Goal: Task Accomplishment & Management: Use online tool/utility

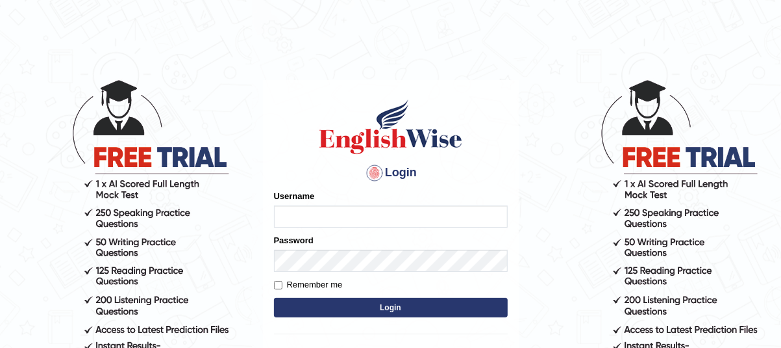
type input "mmr25"
click at [402, 307] on button "Login" at bounding box center [391, 306] width 234 height 19
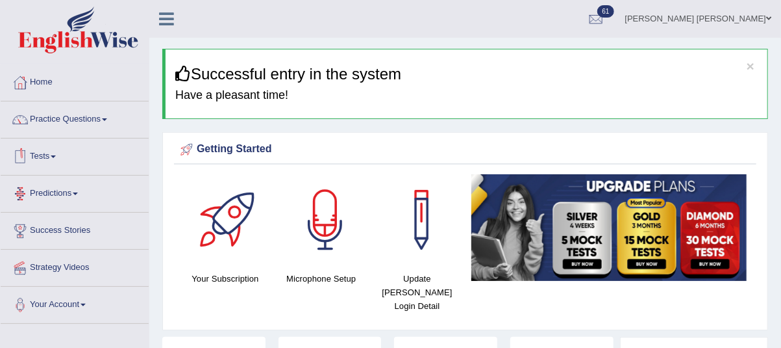
click at [49, 158] on link "Tests" at bounding box center [75, 154] width 148 height 32
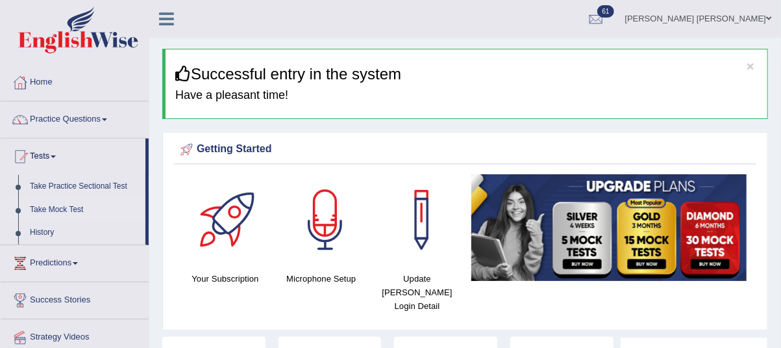
click at [74, 209] on link "Take Mock Test" at bounding box center [84, 209] width 121 height 23
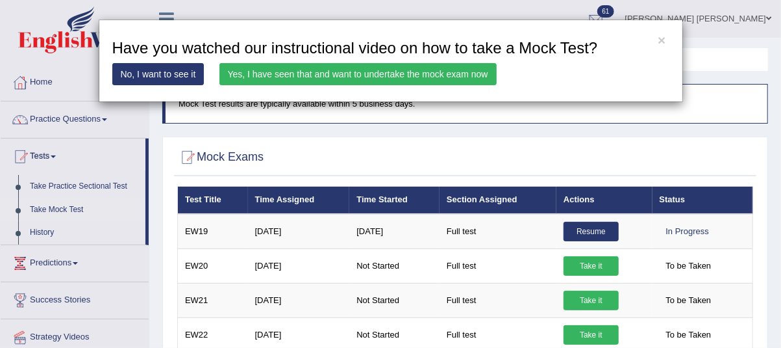
click at [400, 79] on link "Yes, I have seen that and want to undertake the mock exam now" at bounding box center [358, 74] width 277 height 22
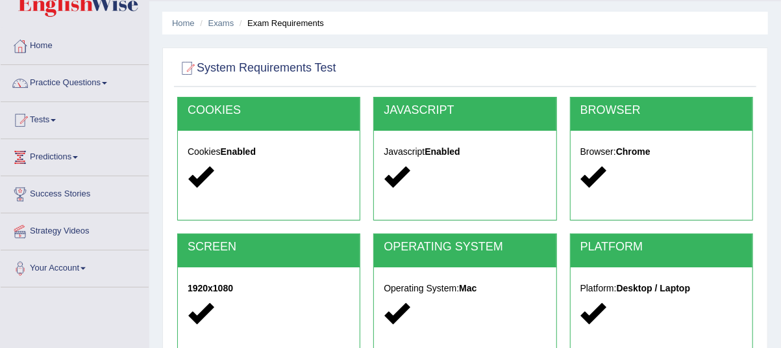
scroll to position [43, 0]
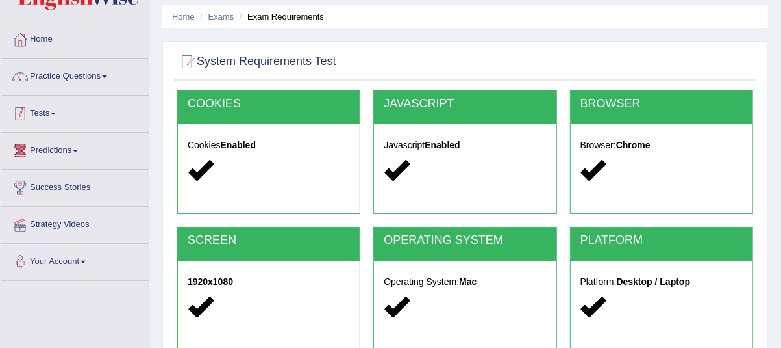
click at [51, 114] on link "Tests" at bounding box center [75, 111] width 148 height 32
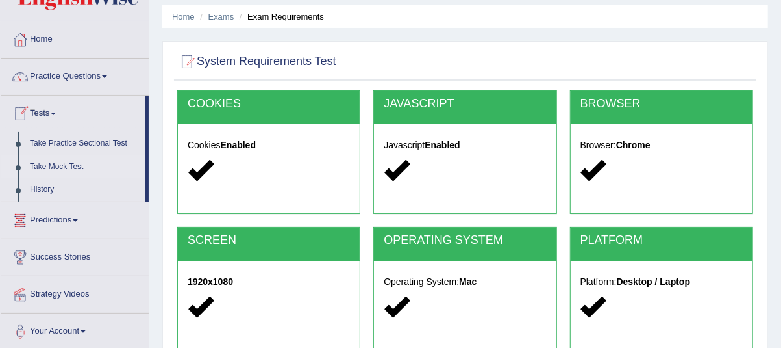
click at [60, 167] on link "Take Mock Test" at bounding box center [84, 166] width 121 height 23
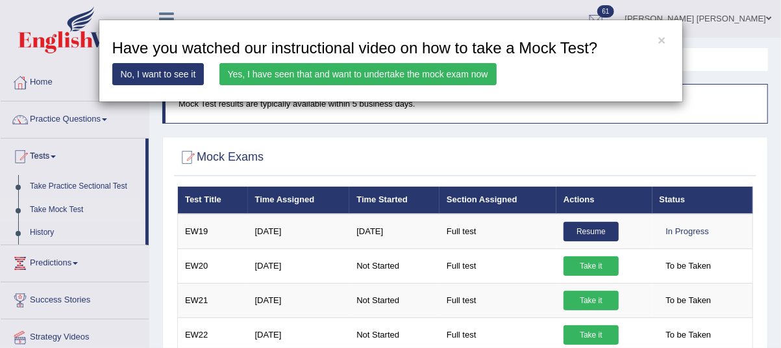
click at [251, 79] on link "Yes, I have seen that and want to undertake the mock exam now" at bounding box center [358, 74] width 277 height 22
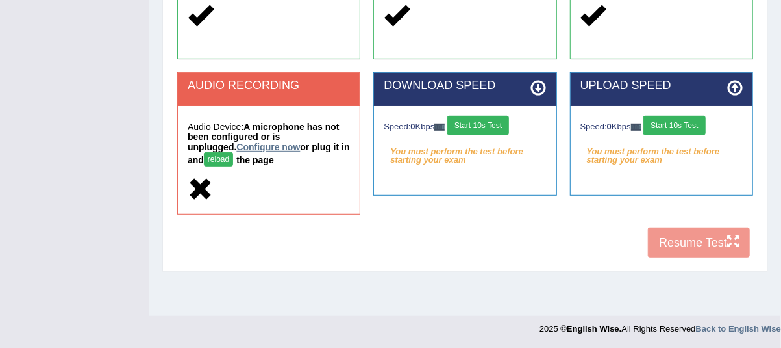
click at [236, 146] on link "Configure now" at bounding box center [268, 147] width 64 height 10
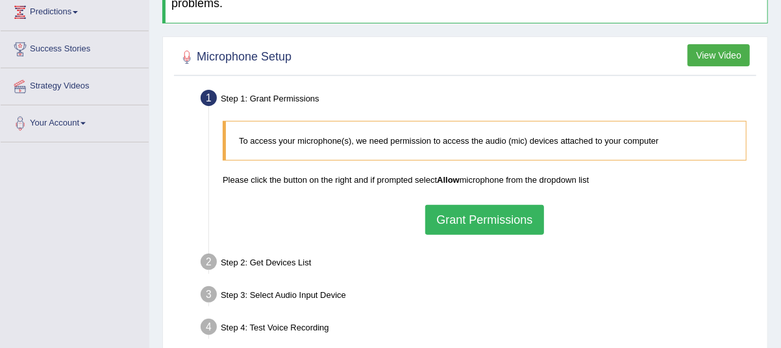
scroll to position [182, 0]
click at [462, 214] on button "Grant Permissions" at bounding box center [484, 219] width 118 height 30
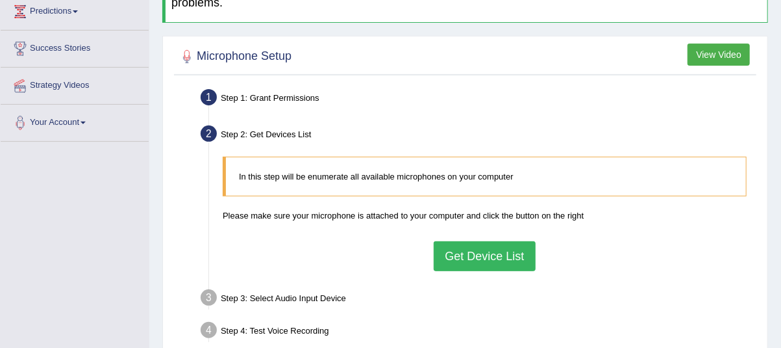
click at [460, 241] on button "Get Device List" at bounding box center [484, 256] width 101 height 30
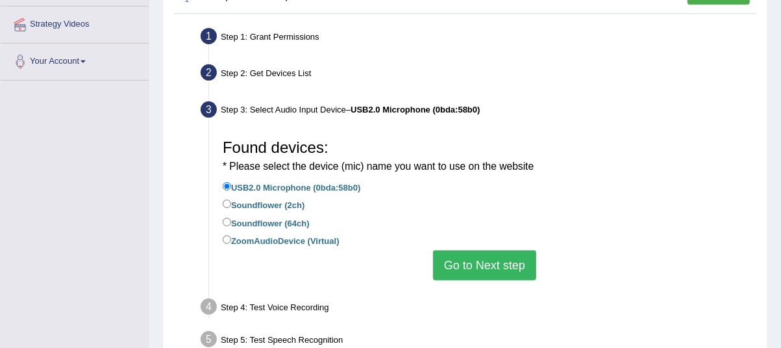
scroll to position [243, 0]
click at [466, 255] on button "Go to Next step" at bounding box center [484, 265] width 103 height 30
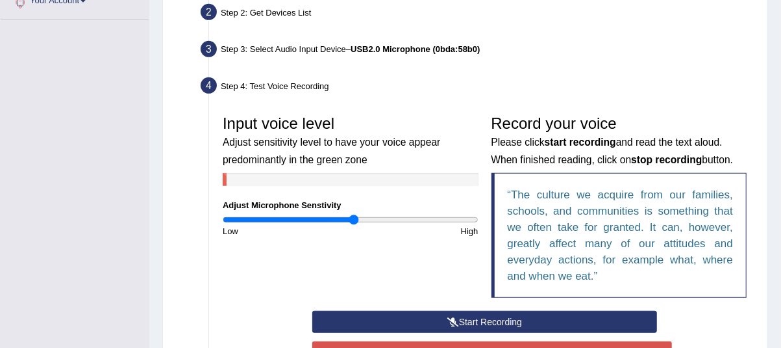
scroll to position [307, 0]
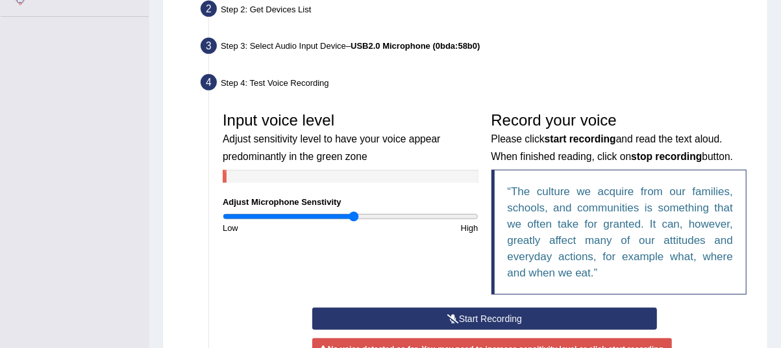
click at [458, 309] on button "Start Recording" at bounding box center [484, 318] width 345 height 22
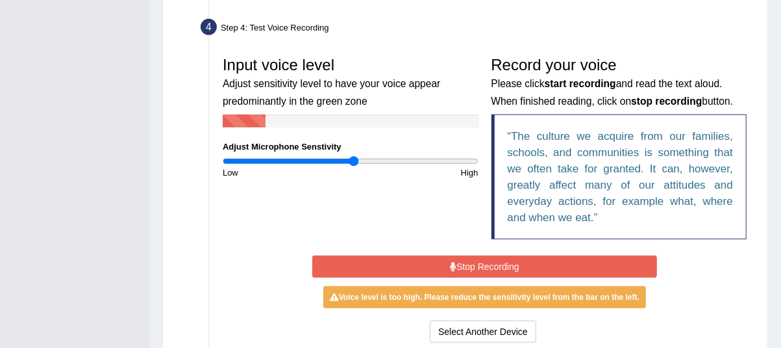
scroll to position [372, 0]
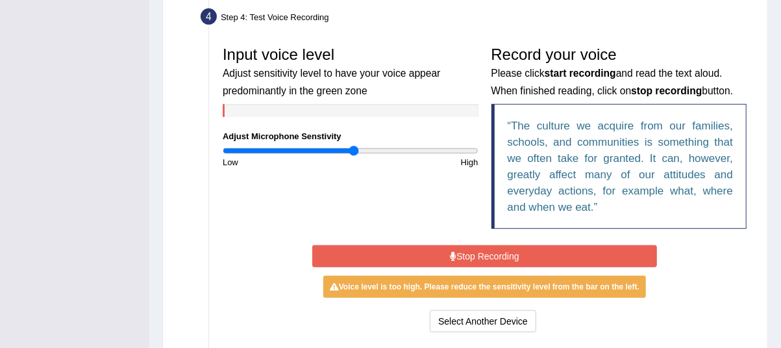
click at [460, 255] on button "Stop Recording" at bounding box center [484, 256] width 345 height 22
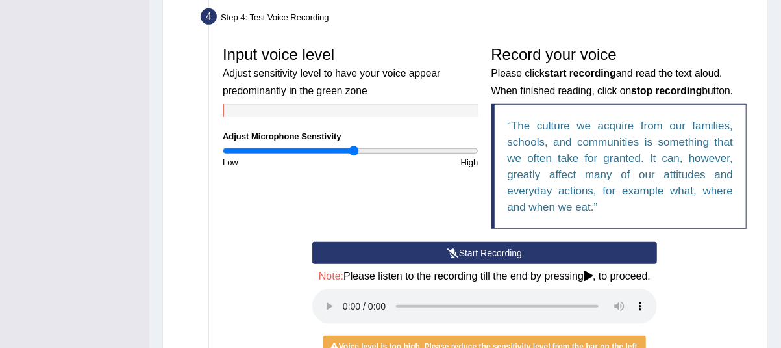
click at [459, 255] on button "Start Recording" at bounding box center [484, 253] width 345 height 22
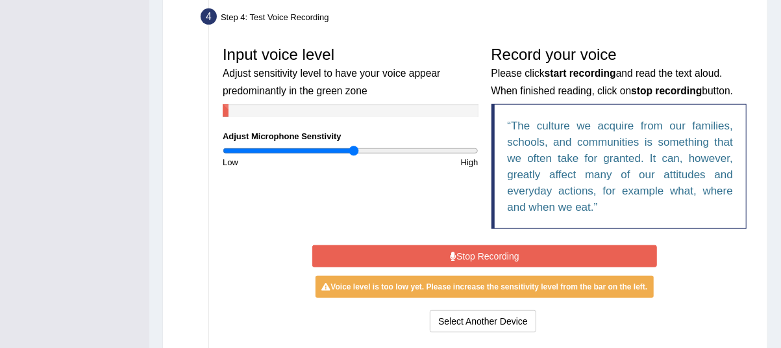
click at [459, 255] on button "Stop Recording" at bounding box center [484, 256] width 345 height 22
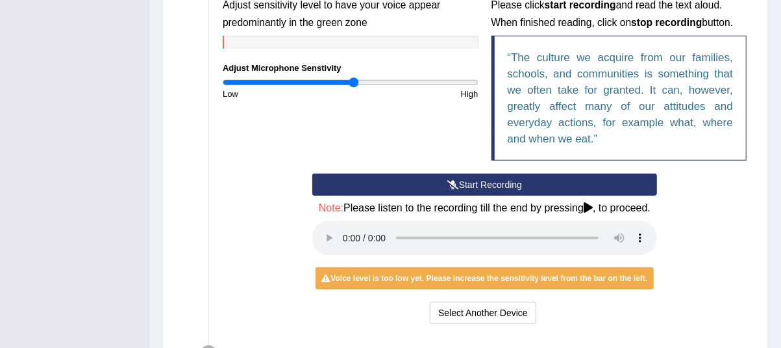
scroll to position [445, 0]
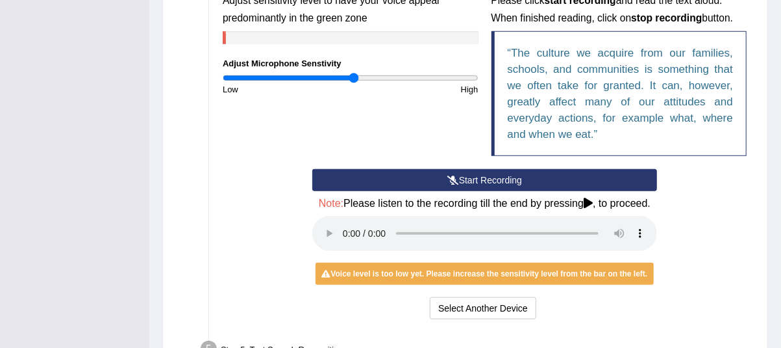
click at [434, 178] on button "Start Recording" at bounding box center [484, 180] width 345 height 22
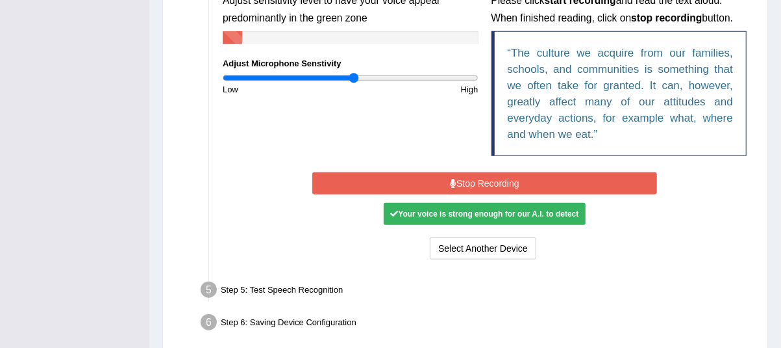
click at [434, 178] on button "Stop Recording" at bounding box center [484, 183] width 345 height 22
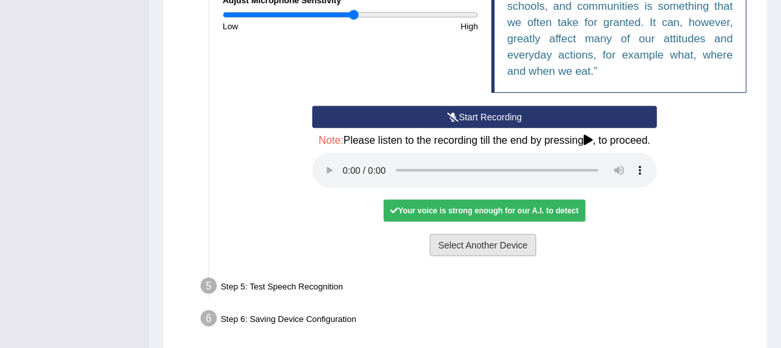
scroll to position [509, 0]
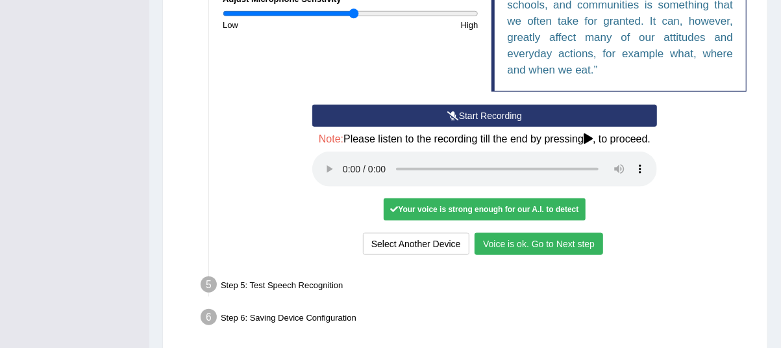
click at [545, 253] on button "Voice is ok. Go to Next step" at bounding box center [539, 244] width 129 height 22
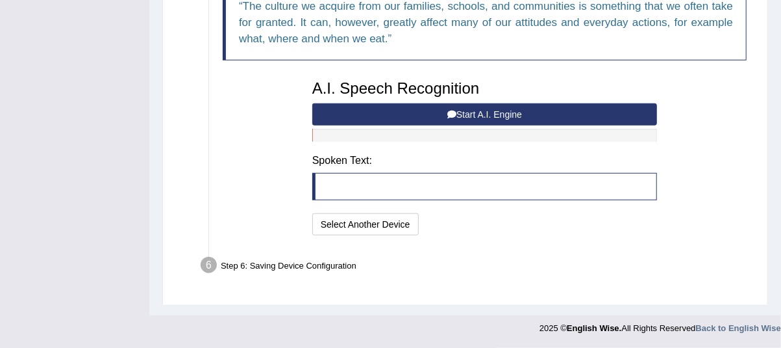
scroll to position [490, 0]
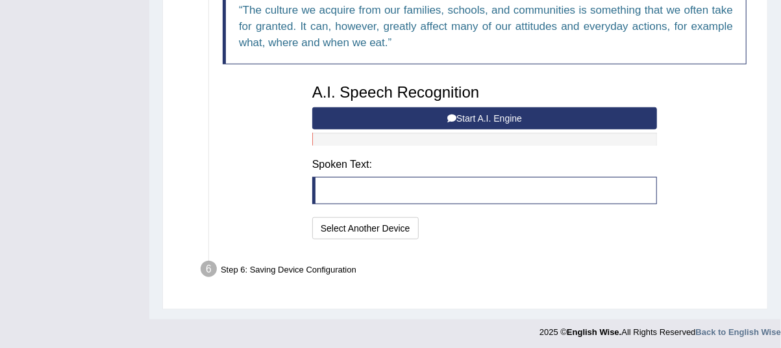
click at [373, 113] on button "Start A.I. Engine" at bounding box center [484, 118] width 345 height 22
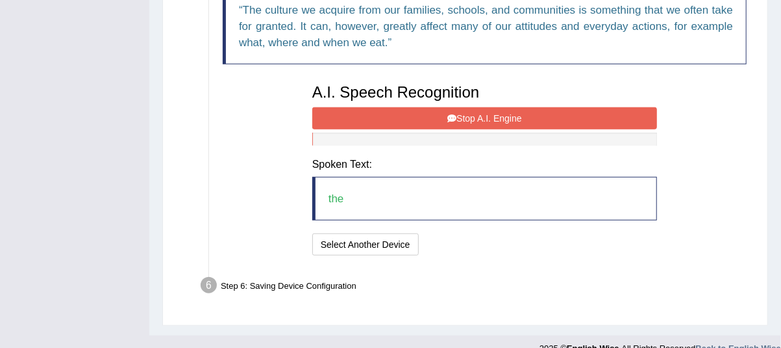
click at [373, 113] on button "Stop A.I. Engine" at bounding box center [484, 118] width 345 height 22
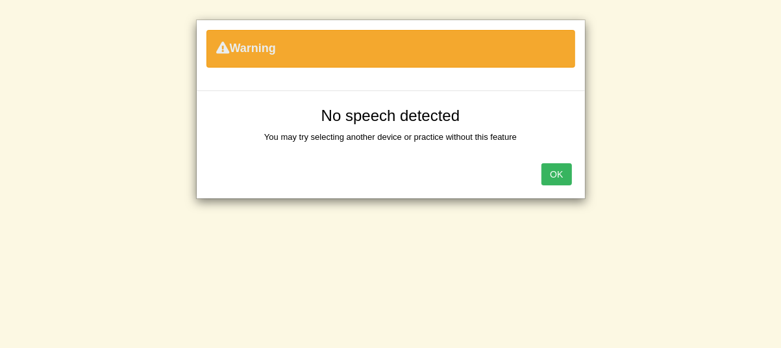
click at [553, 173] on button "OK" at bounding box center [557, 174] width 30 height 22
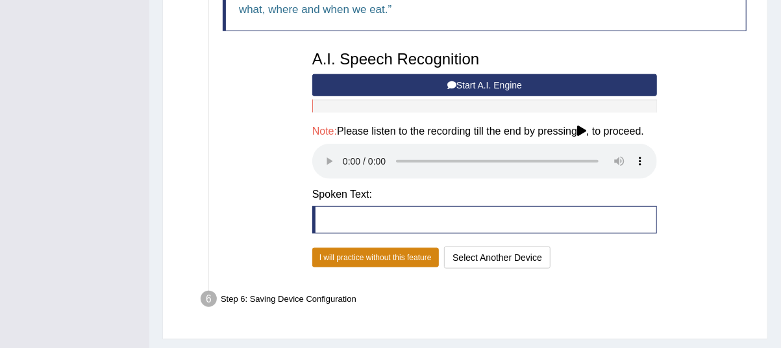
click at [353, 265] on button "I will practice without this feature" at bounding box center [375, 256] width 127 height 19
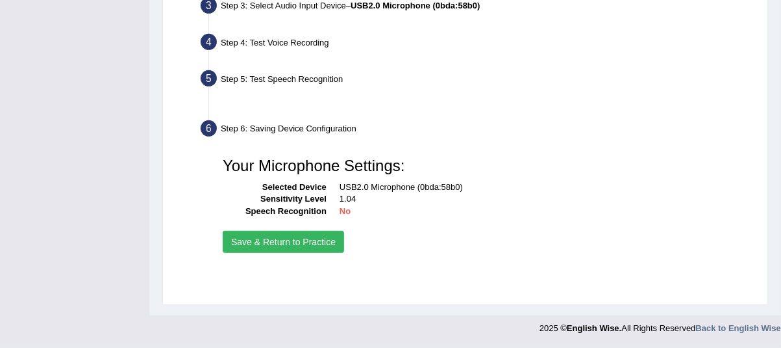
scroll to position [334, 0]
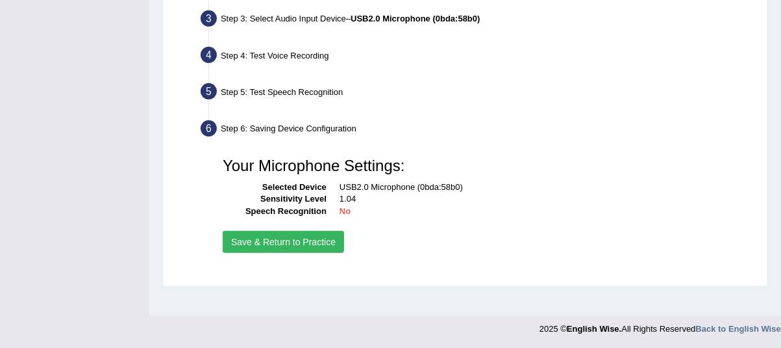
click at [310, 244] on button "Save & Return to Practice" at bounding box center [283, 242] width 121 height 22
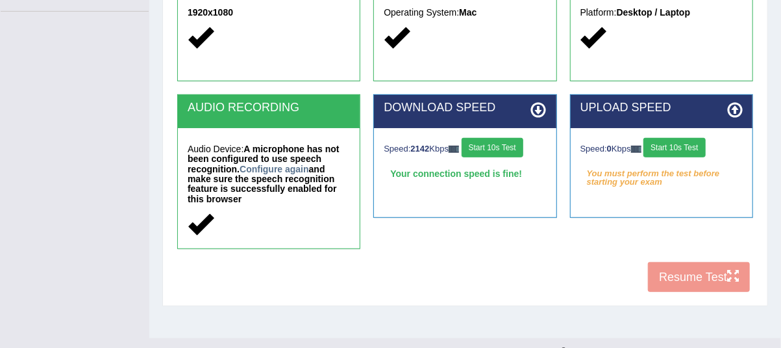
click at [672, 148] on button "Start 10s Test" at bounding box center [675, 147] width 62 height 19
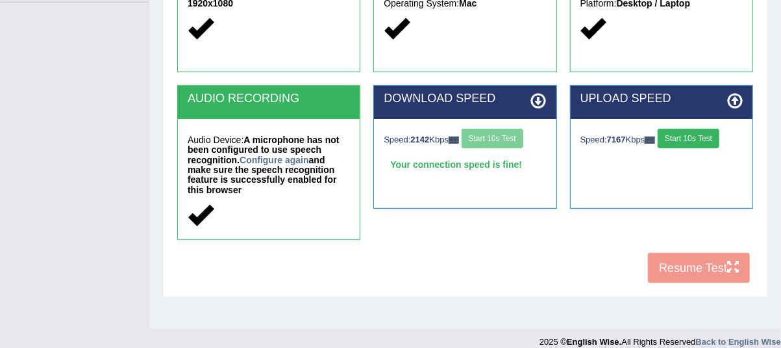
scroll to position [325, 0]
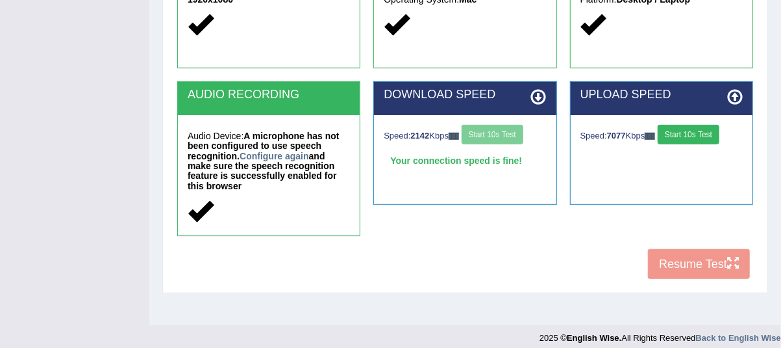
click at [695, 133] on button "Start 10s Test" at bounding box center [689, 134] width 62 height 19
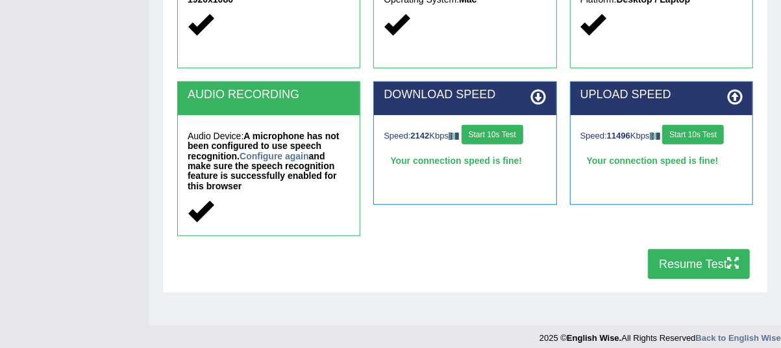
click at [698, 257] on button "Resume Test" at bounding box center [699, 264] width 102 height 30
